Goal: Navigation & Orientation: Understand site structure

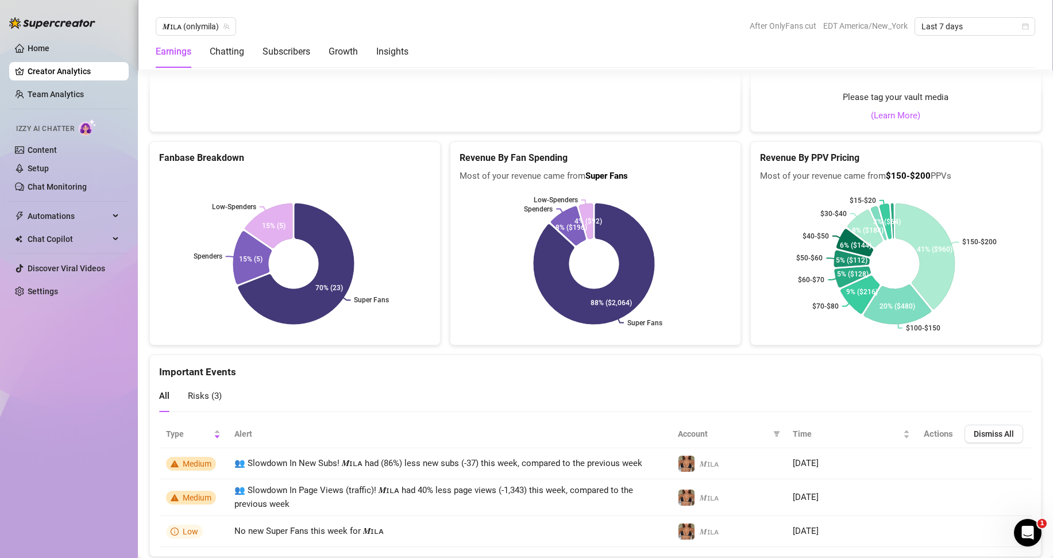
scroll to position [1951, 0]
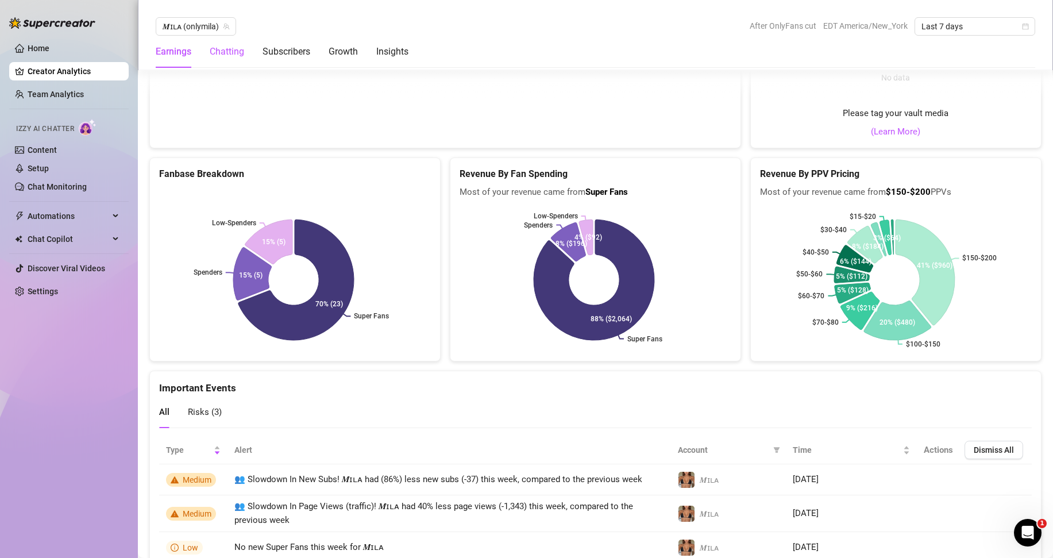
click at [235, 51] on div "Chatting" at bounding box center [227, 52] width 34 height 14
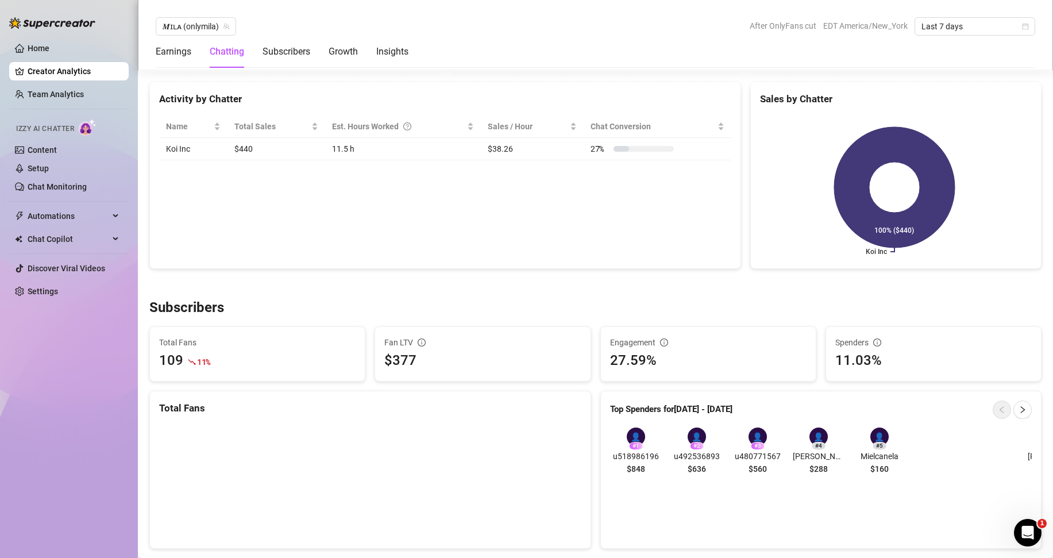
scroll to position [405, 0]
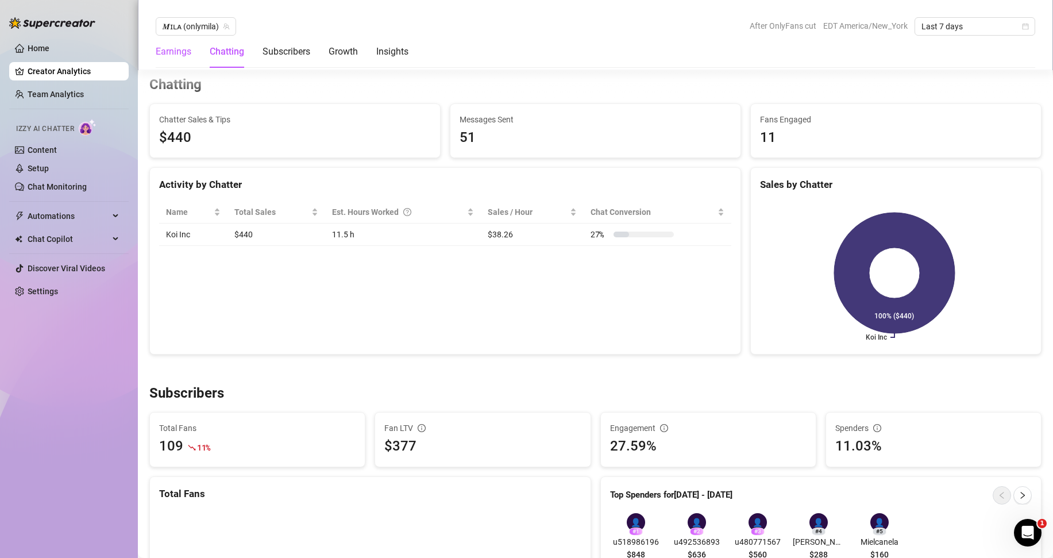
click at [166, 53] on div "Earnings" at bounding box center [174, 52] width 36 height 14
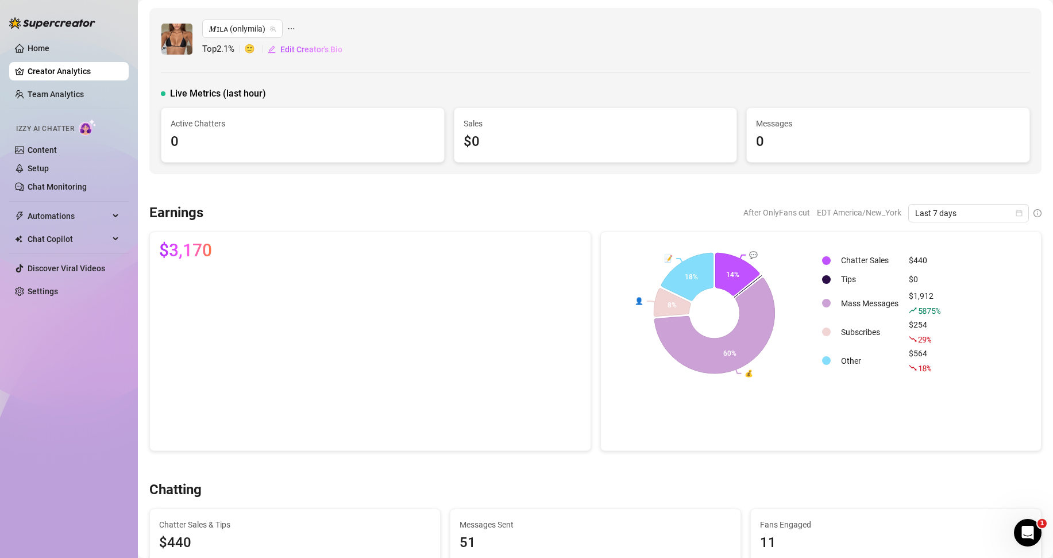
scroll to position [2, 0]
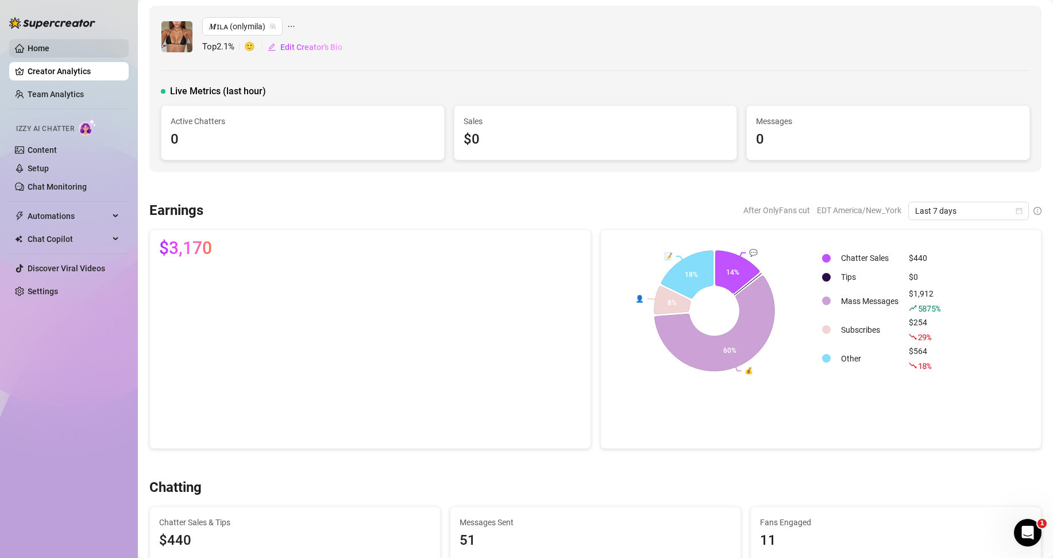
click at [44, 53] on link "Home" at bounding box center [39, 48] width 22 height 9
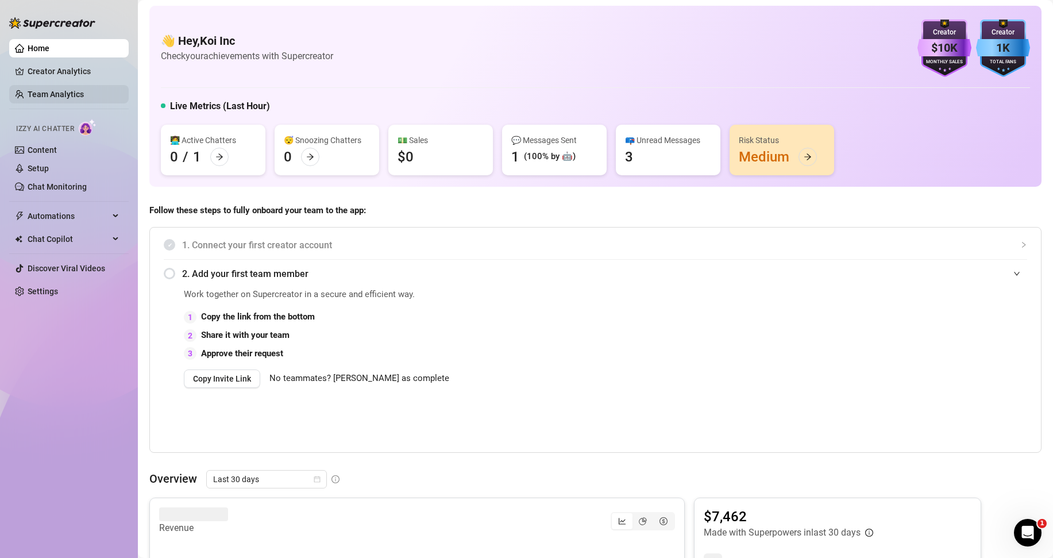
click at [38, 95] on link "Team Analytics" at bounding box center [56, 94] width 56 height 9
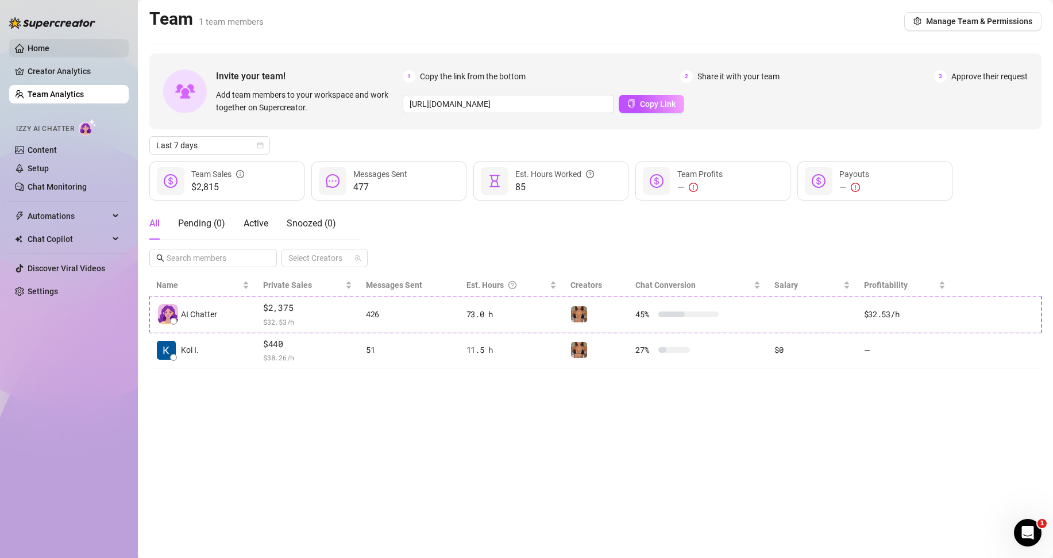
click at [49, 44] on link "Home" at bounding box center [39, 48] width 22 height 9
